Goal: Check status

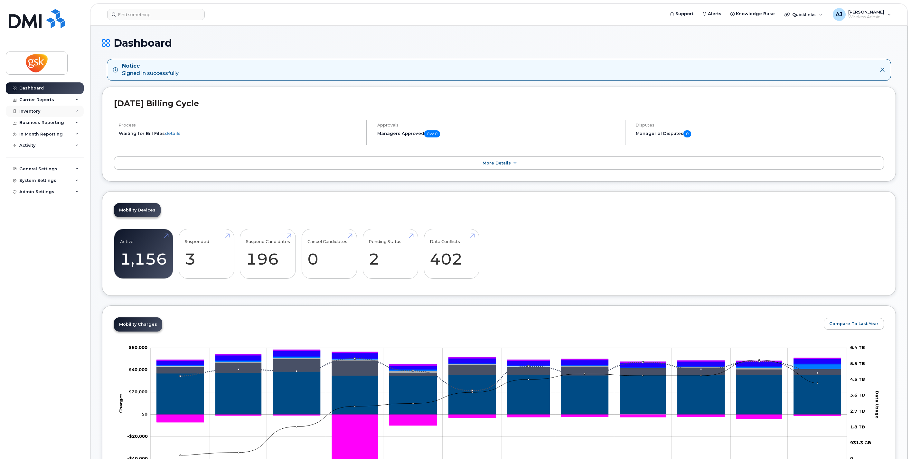
click at [34, 108] on div "Inventory" at bounding box center [45, 112] width 78 height 12
click at [47, 123] on div "Mobility Devices" at bounding box center [40, 123] width 36 height 6
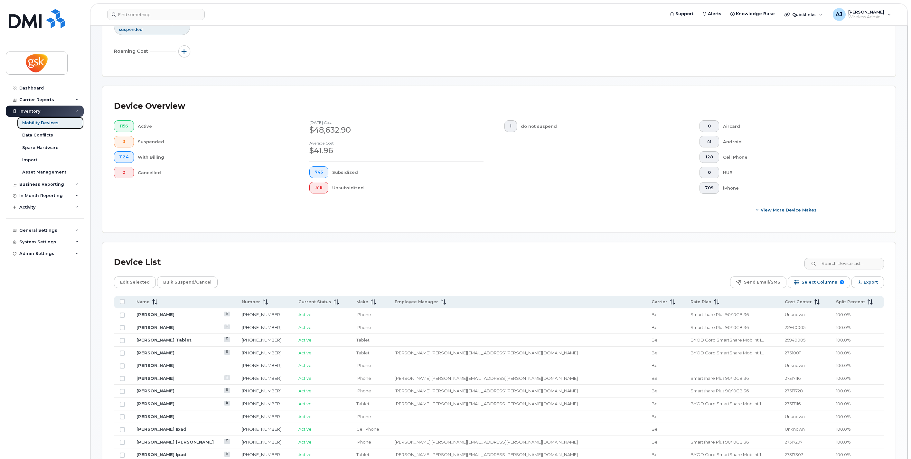
scroll to position [107, 0]
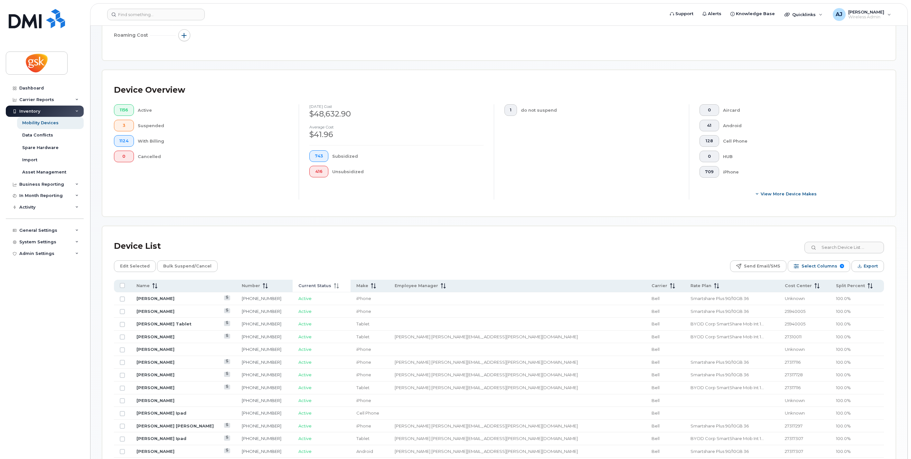
click at [329, 285] on span "Current Status" at bounding box center [314, 286] width 33 height 6
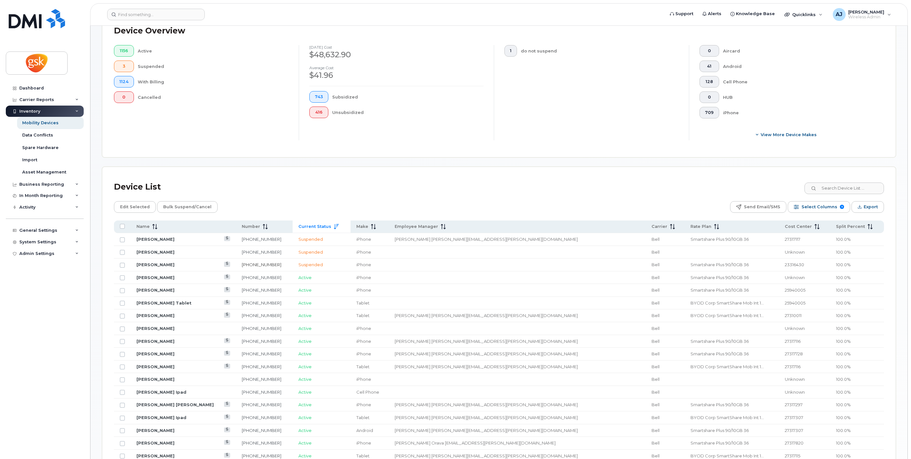
scroll to position [179, 0]
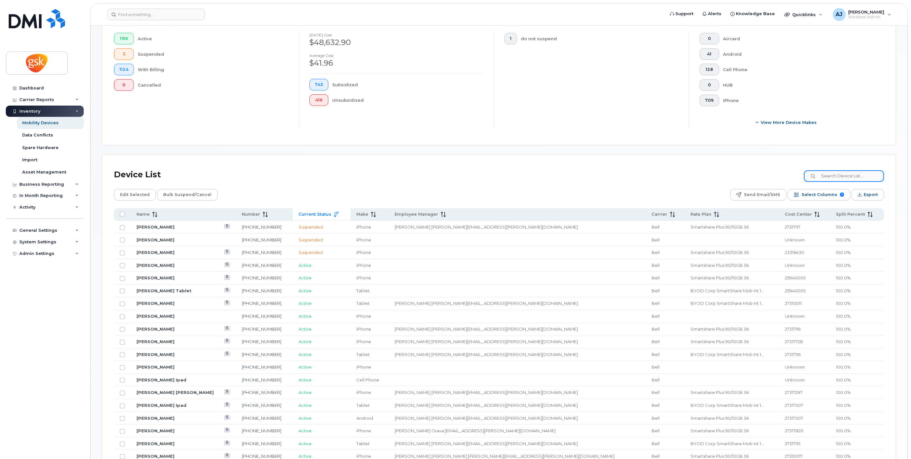
click at [844, 180] on input at bounding box center [844, 176] width 80 height 12
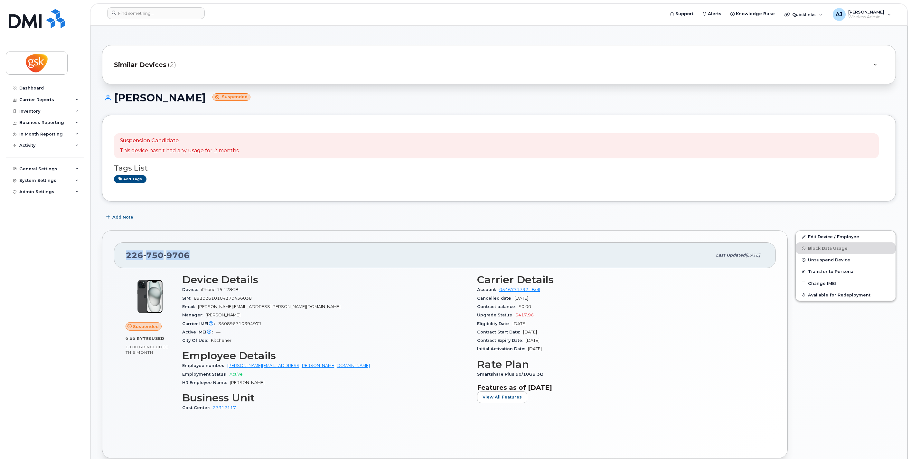
drag, startPoint x: 195, startPoint y: 259, endPoint x: 124, endPoint y: 260, distance: 71.5
click at [124, 260] on div "226 750 9706 Last updated Aug 12, 2025" at bounding box center [445, 255] width 662 height 26
copy span "226 750 9706"
drag, startPoint x: 212, startPoint y: 99, endPoint x: 115, endPoint y: 97, distance: 96.6
click at [115, 97] on h1 "Timothy Akinyode Suspended" at bounding box center [499, 97] width 794 height 11
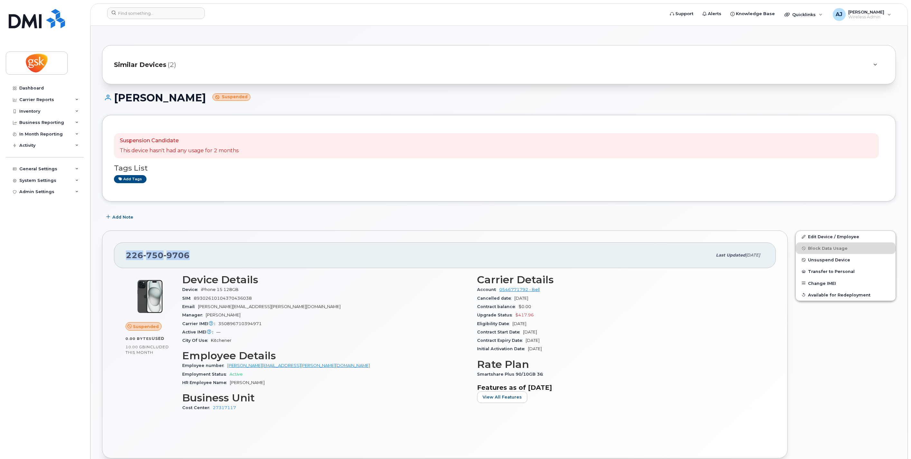
copy h1 "Timothy Akinyode"
